Goal: Complete application form

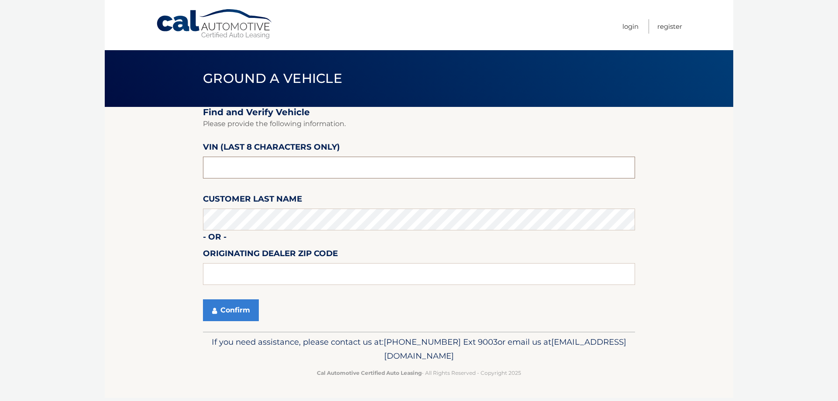
click at [264, 168] on input "text" at bounding box center [419, 168] width 432 height 22
type input "n*******"
type input "nh665441"
type input "18229"
click at [231, 311] on button "Confirm" at bounding box center [231, 310] width 56 height 22
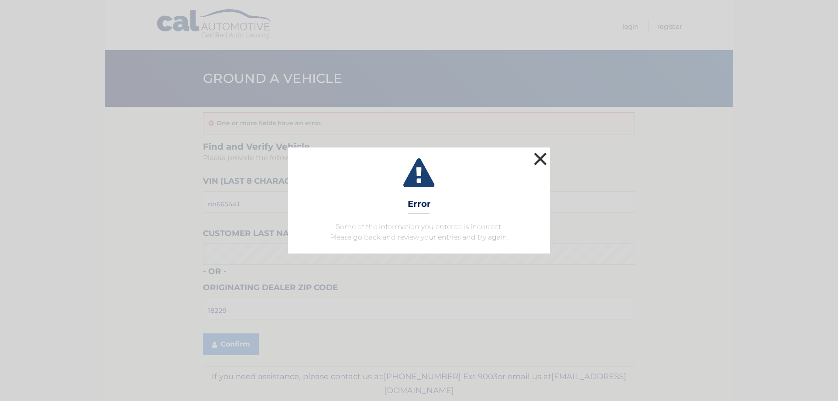
click at [540, 161] on button "×" at bounding box center [540, 158] width 17 height 17
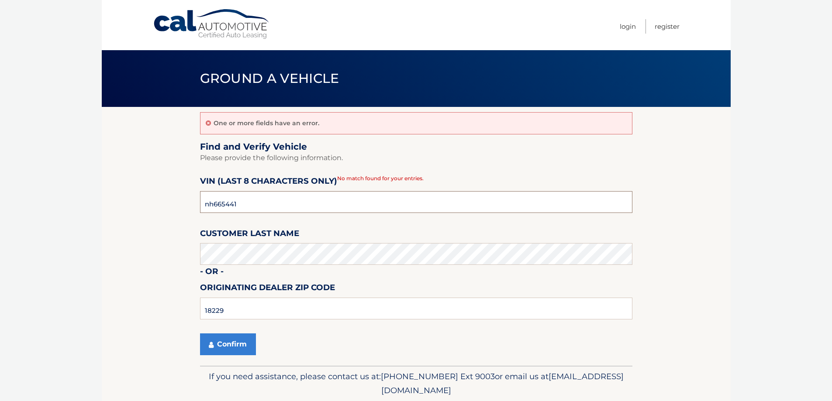
drag, startPoint x: 299, startPoint y: 203, endPoint x: 182, endPoint y: 208, distance: 117.1
click at [182, 208] on section "One or more fields have an error. Find and Verify Vehicle Please provide the fo…" at bounding box center [416, 236] width 629 height 259
click at [149, 279] on section "One or more fields have an error. Find and Verify Vehicle Please provide the fo…" at bounding box center [416, 236] width 629 height 259
click at [229, 348] on button "Confirm" at bounding box center [228, 345] width 56 height 22
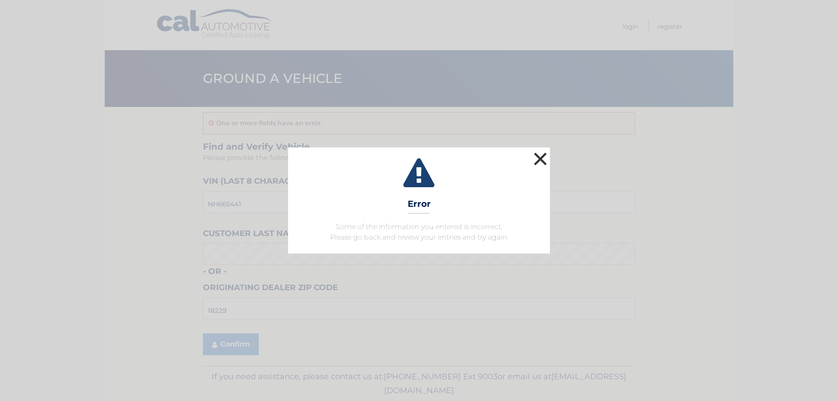
click at [545, 155] on button "×" at bounding box center [540, 158] width 17 height 17
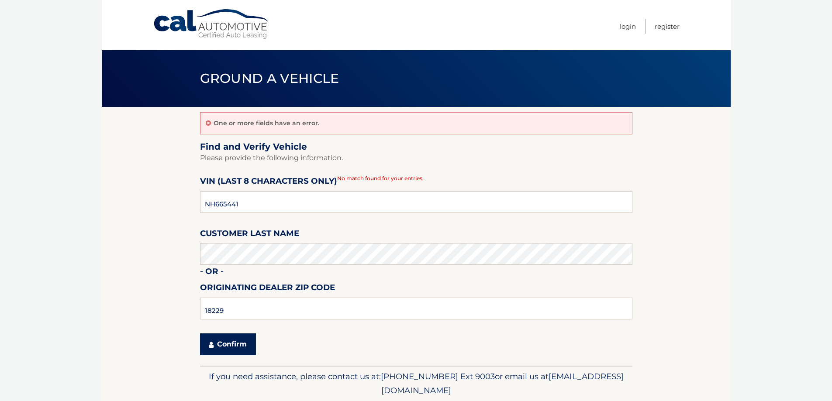
click at [229, 346] on button "Confirm" at bounding box center [228, 345] width 56 height 22
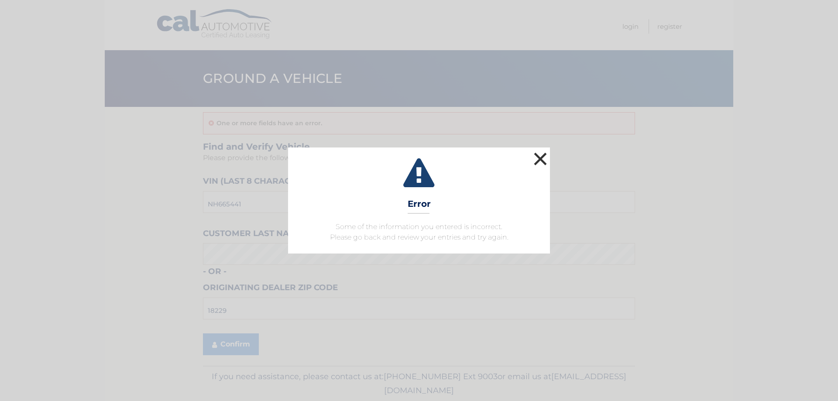
click at [540, 158] on button "×" at bounding box center [540, 158] width 17 height 17
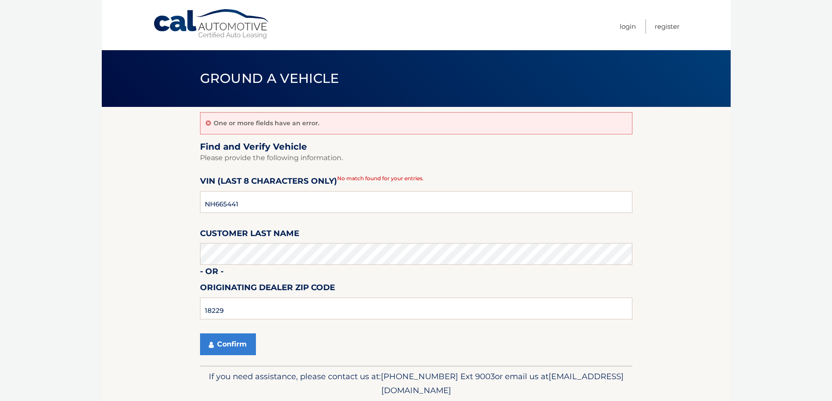
click at [204, 123] on div "One or more fields have an error." at bounding box center [416, 123] width 432 height 22
click at [207, 124] on icon at bounding box center [208, 123] width 5 height 6
click at [197, 257] on section "One or more fields have an error. Find and Verify Vehicle Please provide the fo…" at bounding box center [416, 236] width 629 height 259
click at [223, 346] on button "Confirm" at bounding box center [228, 345] width 56 height 22
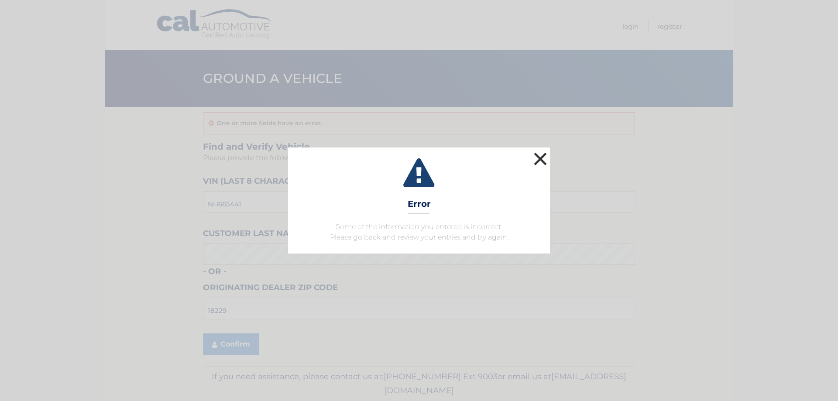
click at [537, 153] on button "×" at bounding box center [540, 158] width 17 height 17
